Goal: Use online tool/utility: Use online tool/utility

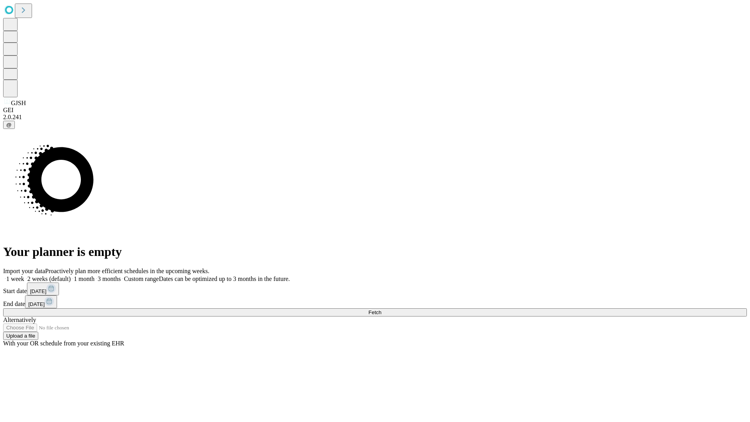
click at [381, 309] on span "Fetch" at bounding box center [374, 312] width 13 height 6
